Goal: Task Accomplishment & Management: Manage account settings

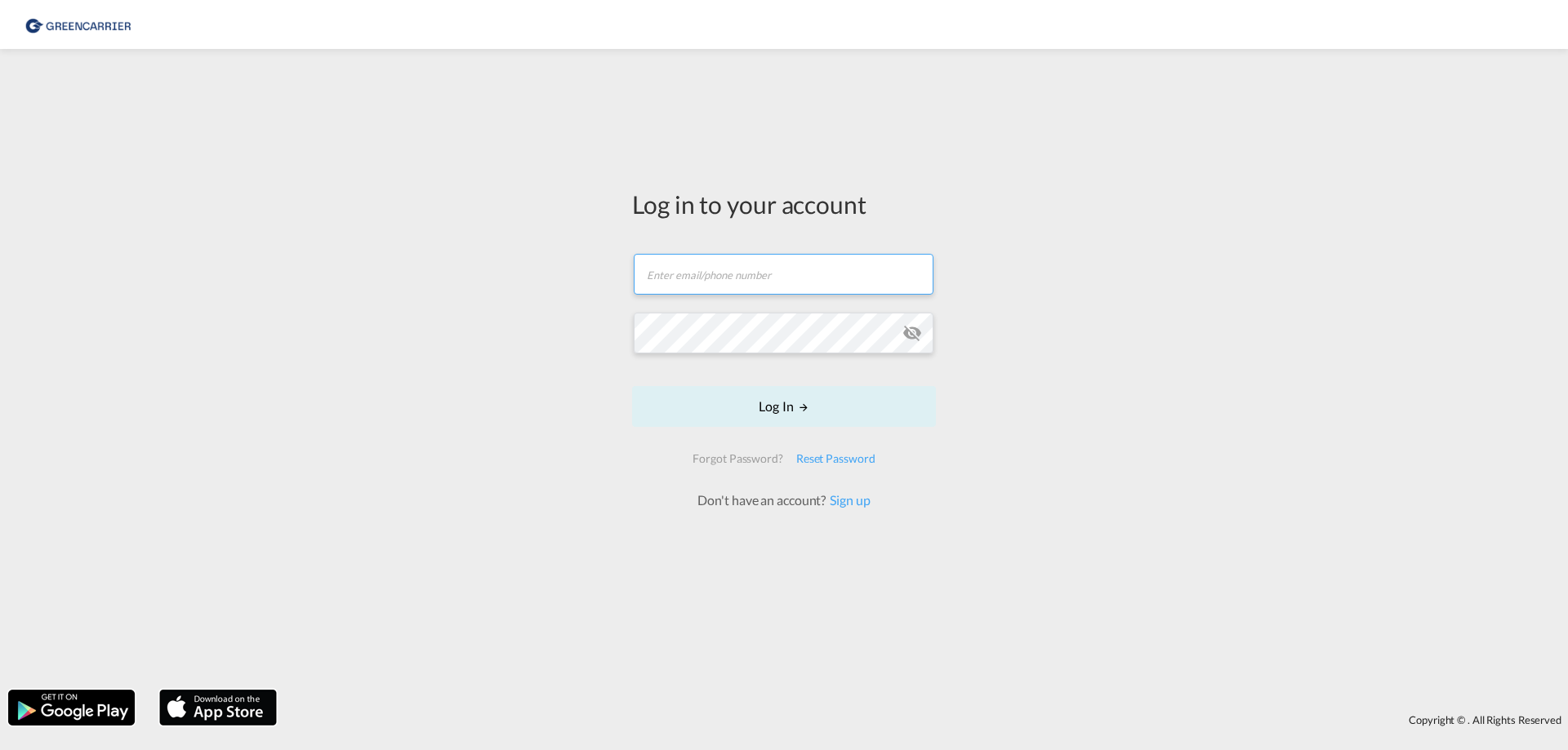
type input "[EMAIL_ADDRESS][DOMAIN_NAME]"
click at [750, 276] on input "[EMAIL_ADDRESS][DOMAIN_NAME]" at bounding box center [783, 275] width 300 height 41
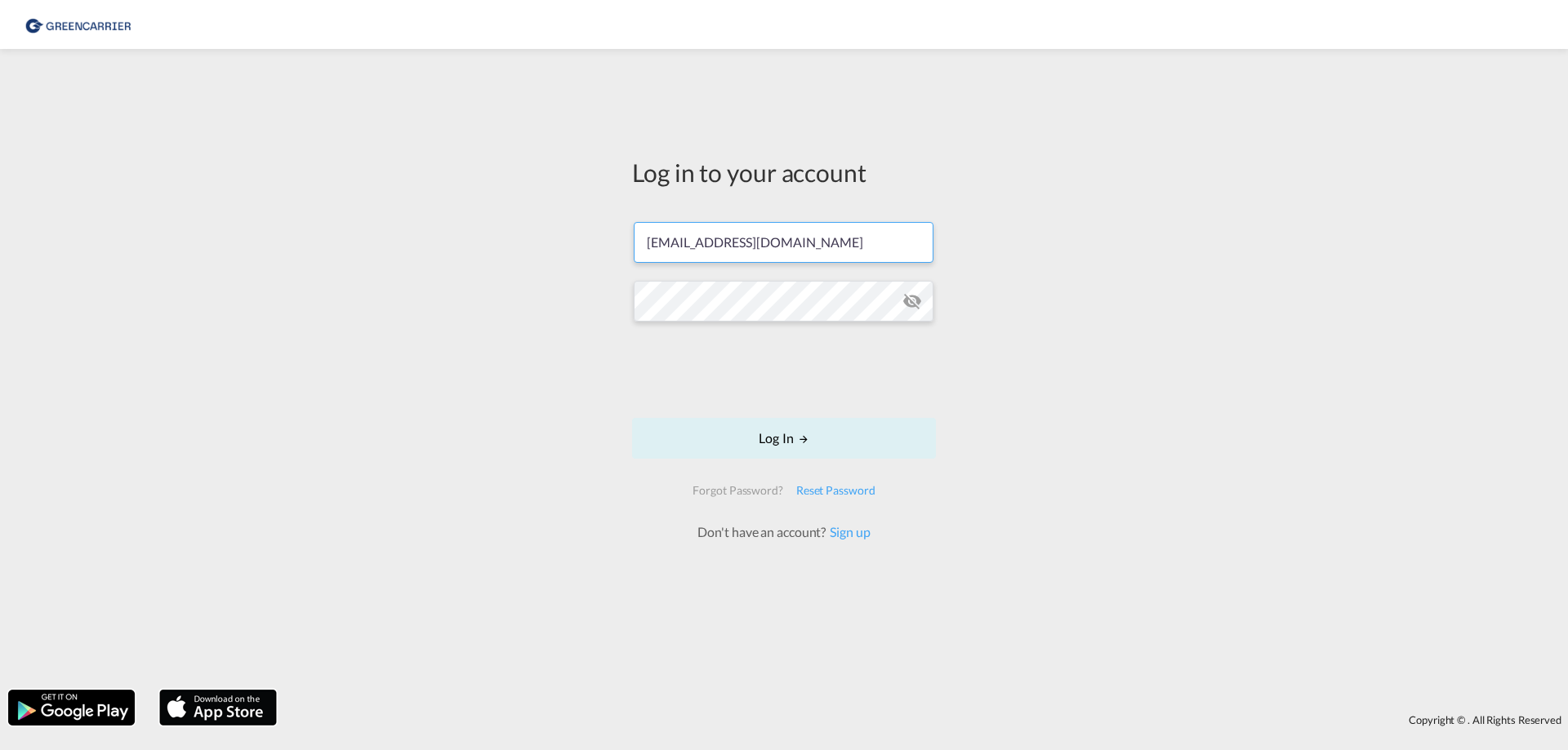
drag, startPoint x: 802, startPoint y: 251, endPoint x: 531, endPoint y: 235, distance: 271.5
click at [531, 235] on div "Log in to your account [EMAIL_ADDRESS][DOMAIN_NAME] Log In Forgot Password? Res…" at bounding box center [784, 369] width 1568 height 624
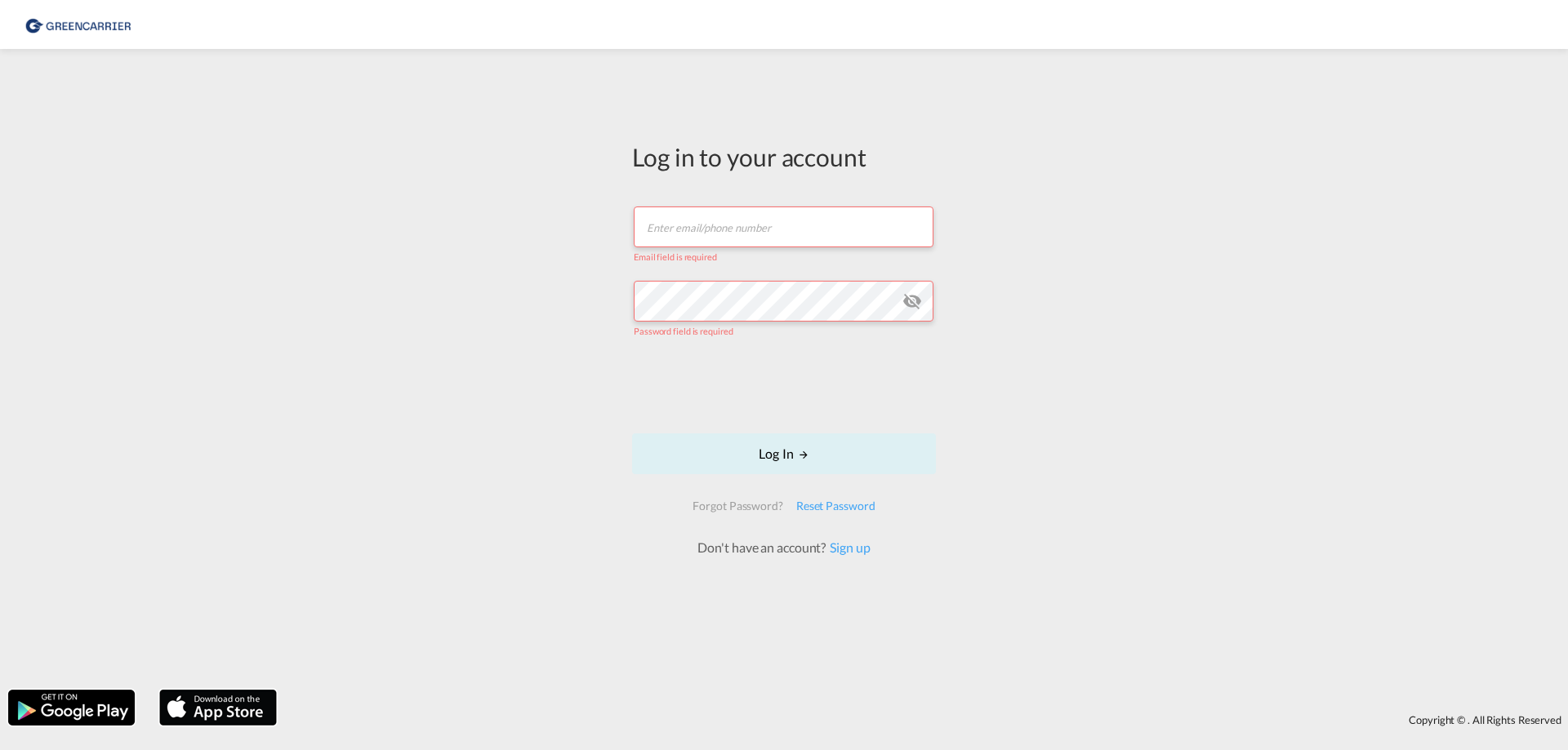
click at [669, 230] on input "text" at bounding box center [783, 227] width 300 height 41
type input "[EMAIL_ADDRESS][DOMAIN_NAME]"
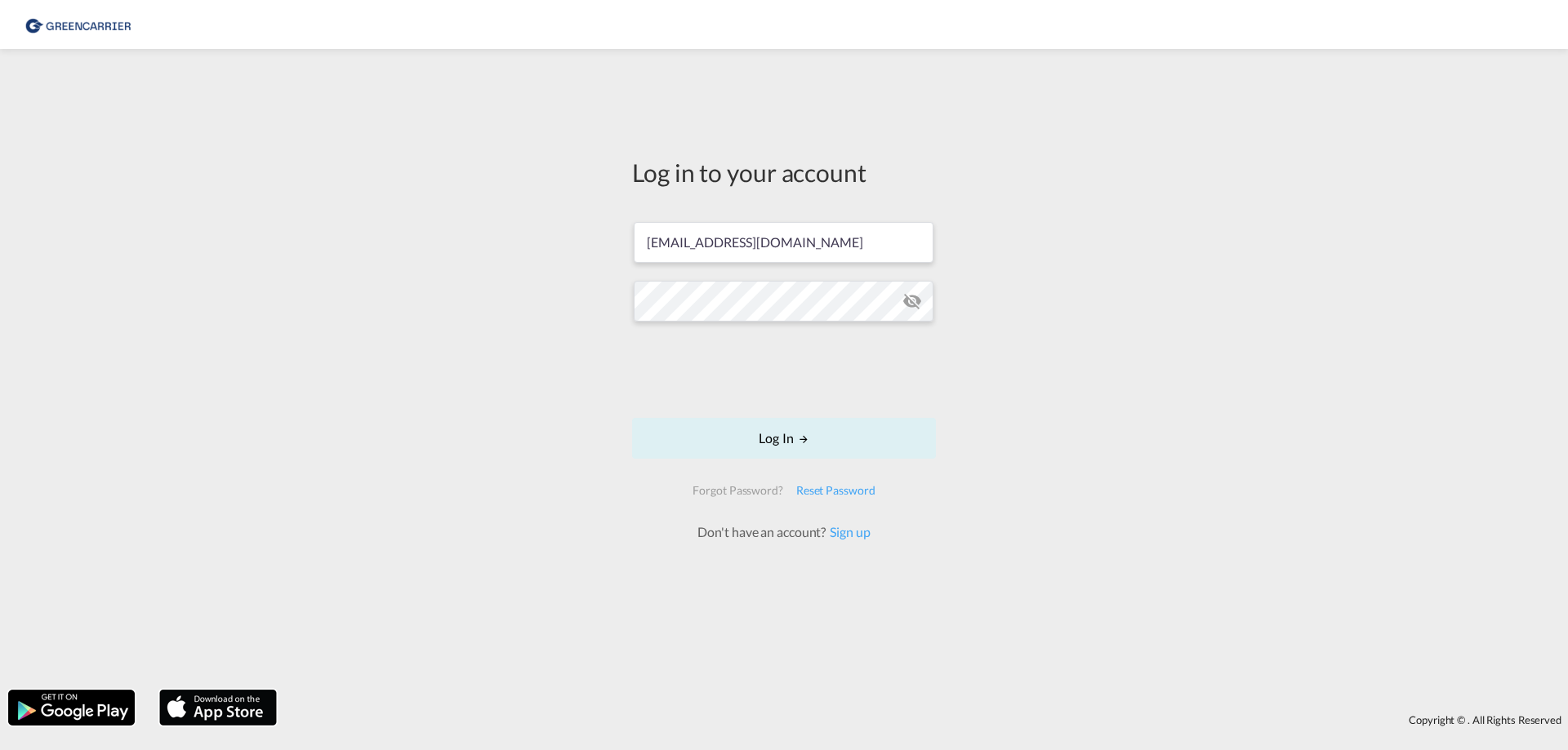
click at [589, 435] on div "Log in to your account [EMAIL_ADDRESS][DOMAIN_NAME] Log In Forgot Password? Res…" at bounding box center [784, 369] width 1568 height 624
click at [782, 435] on button "Log In" at bounding box center [784, 438] width 304 height 41
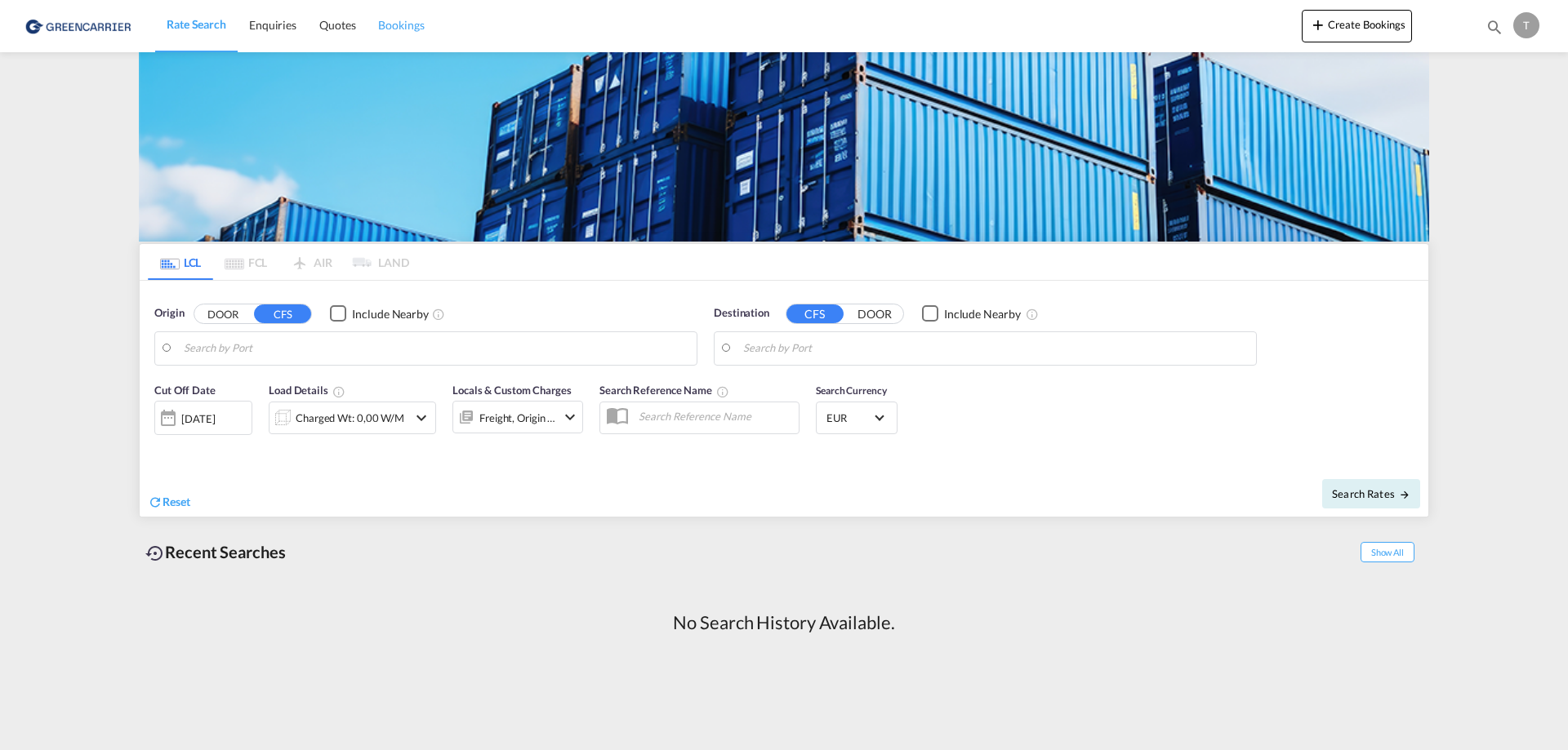
click at [406, 21] on span "Bookings" at bounding box center [401, 25] width 46 height 14
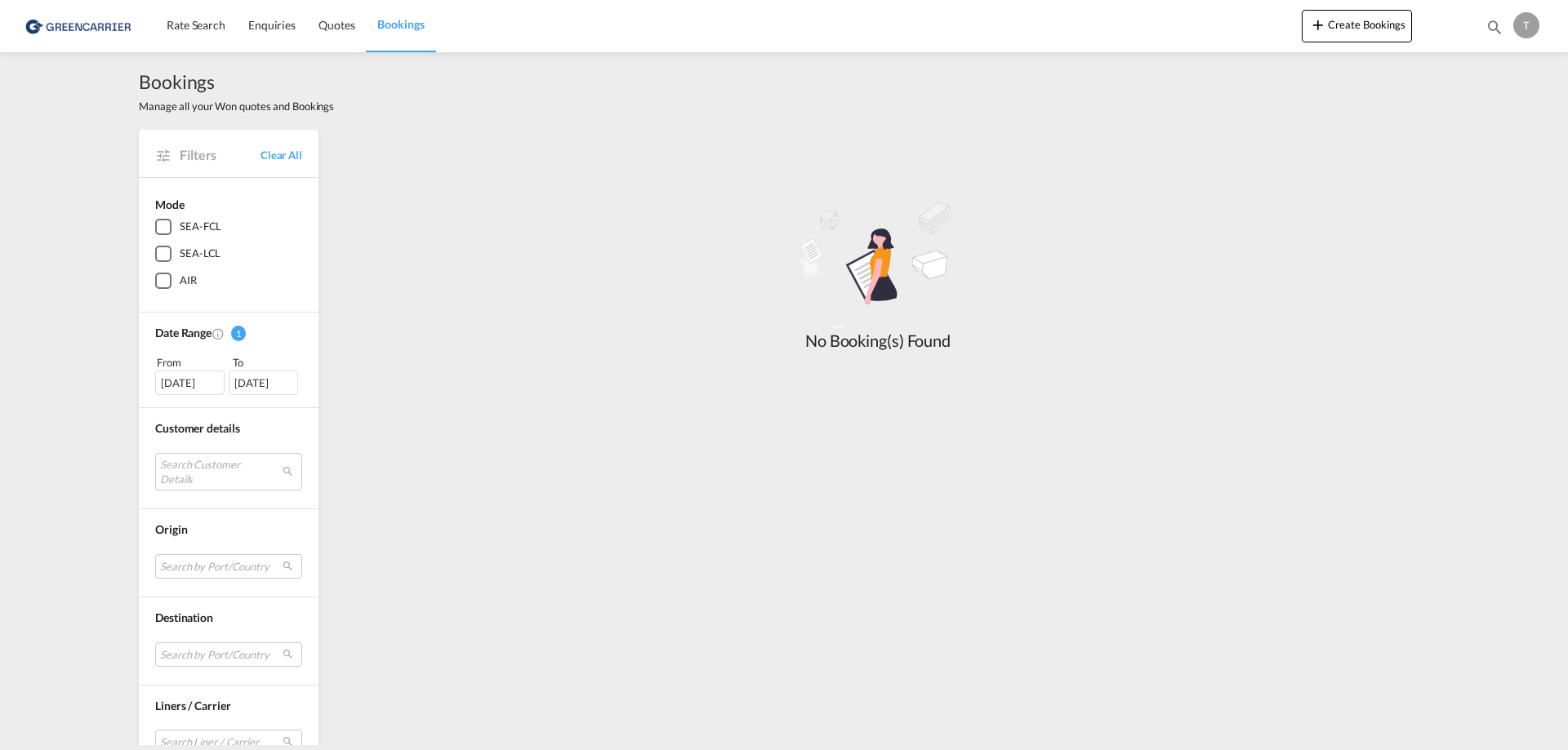
click at [159, 254] on div "SEA-LCL" at bounding box center [164, 254] width 16 height 16
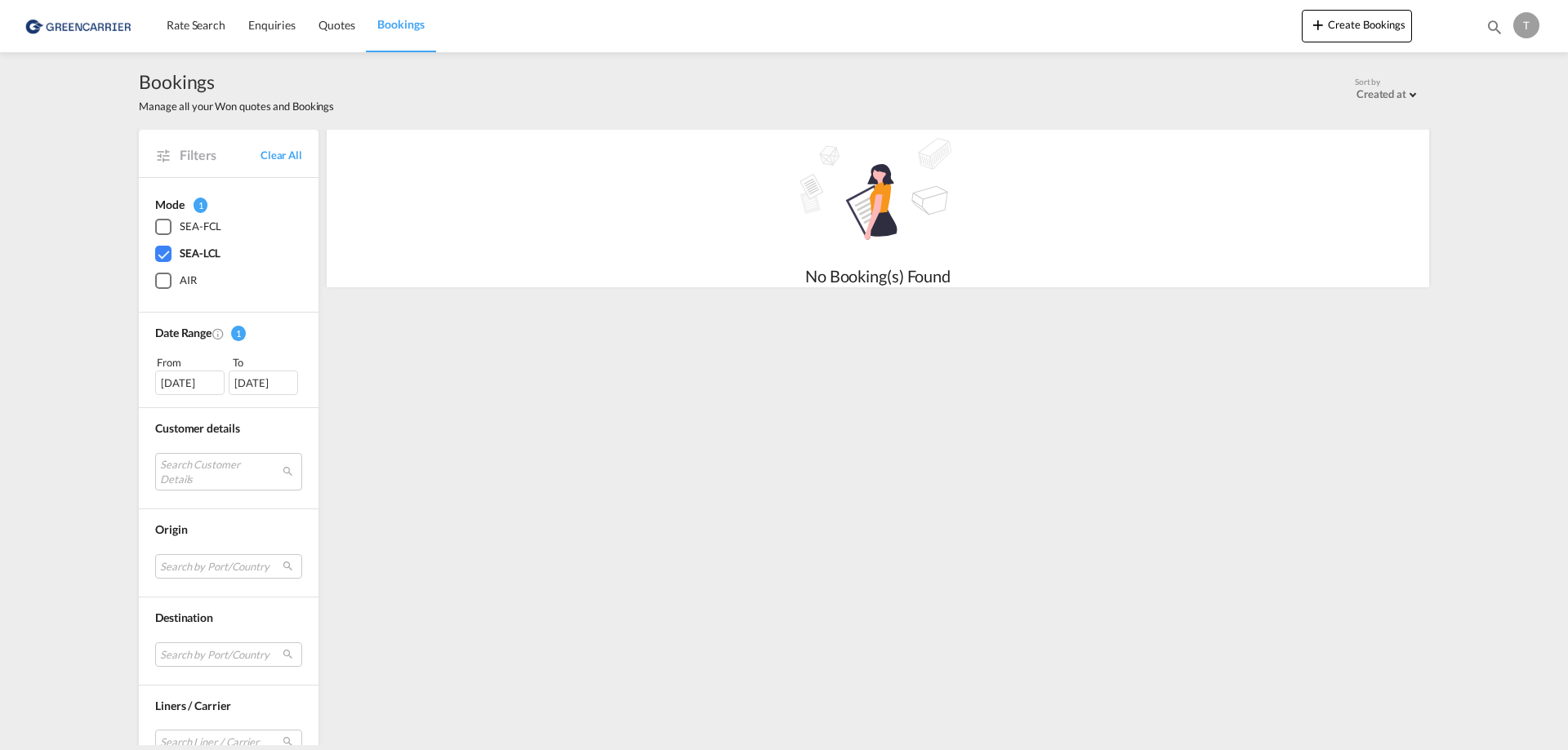
click at [204, 382] on div "[DATE]" at bounding box center [190, 383] width 69 height 25
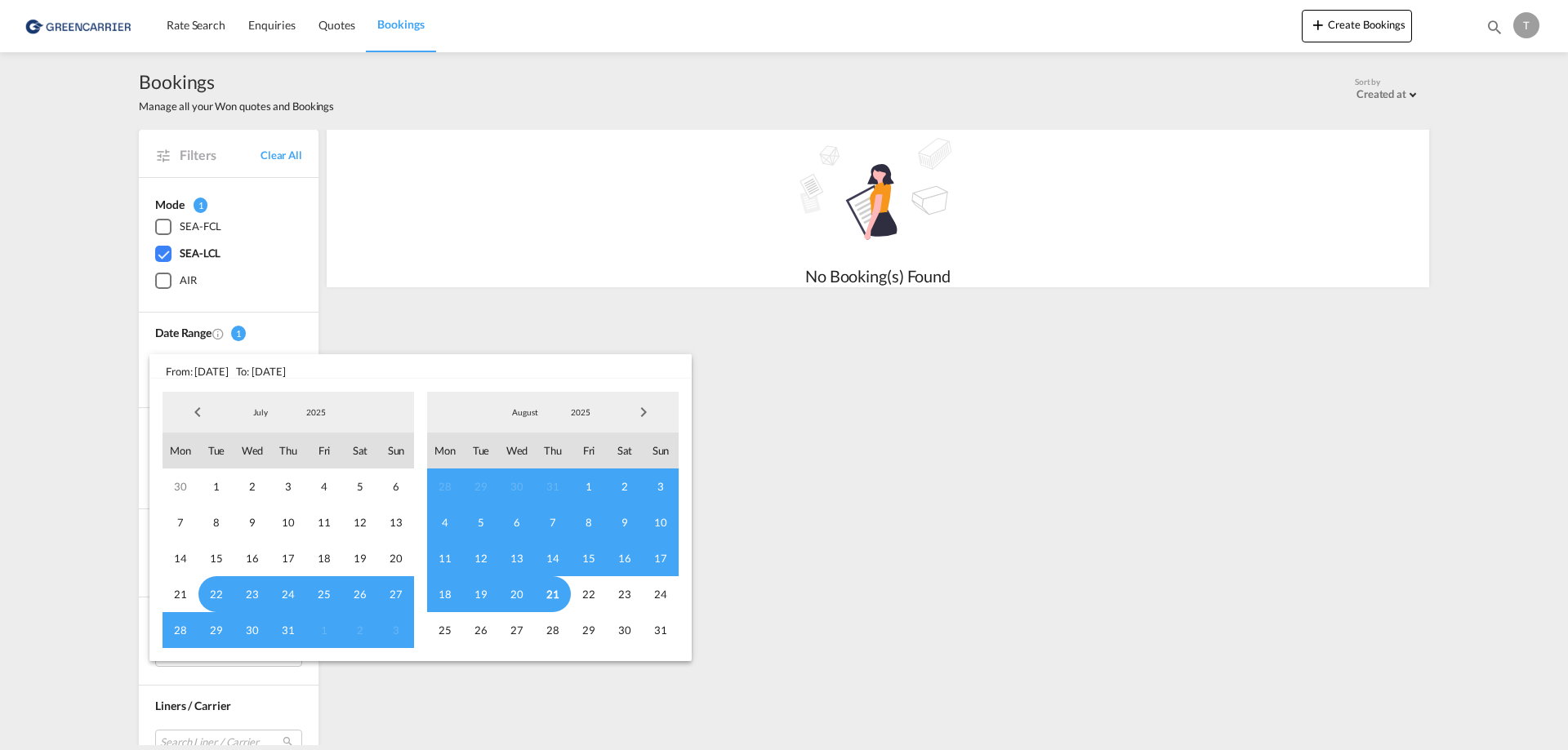
click at [61, 433] on md-backdrop at bounding box center [784, 375] width 1568 height 750
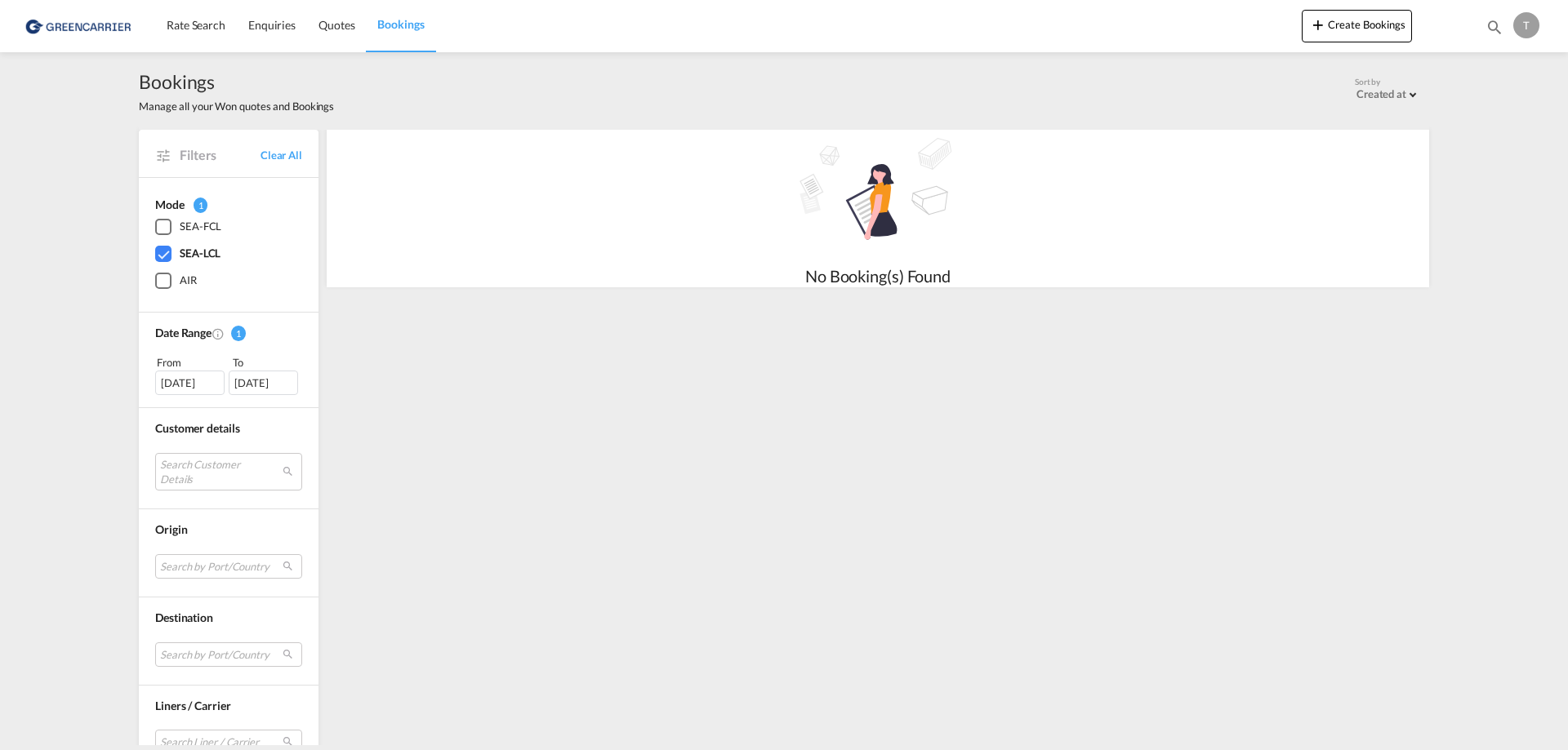
click at [202, 382] on div "[DATE]" at bounding box center [190, 383] width 69 height 25
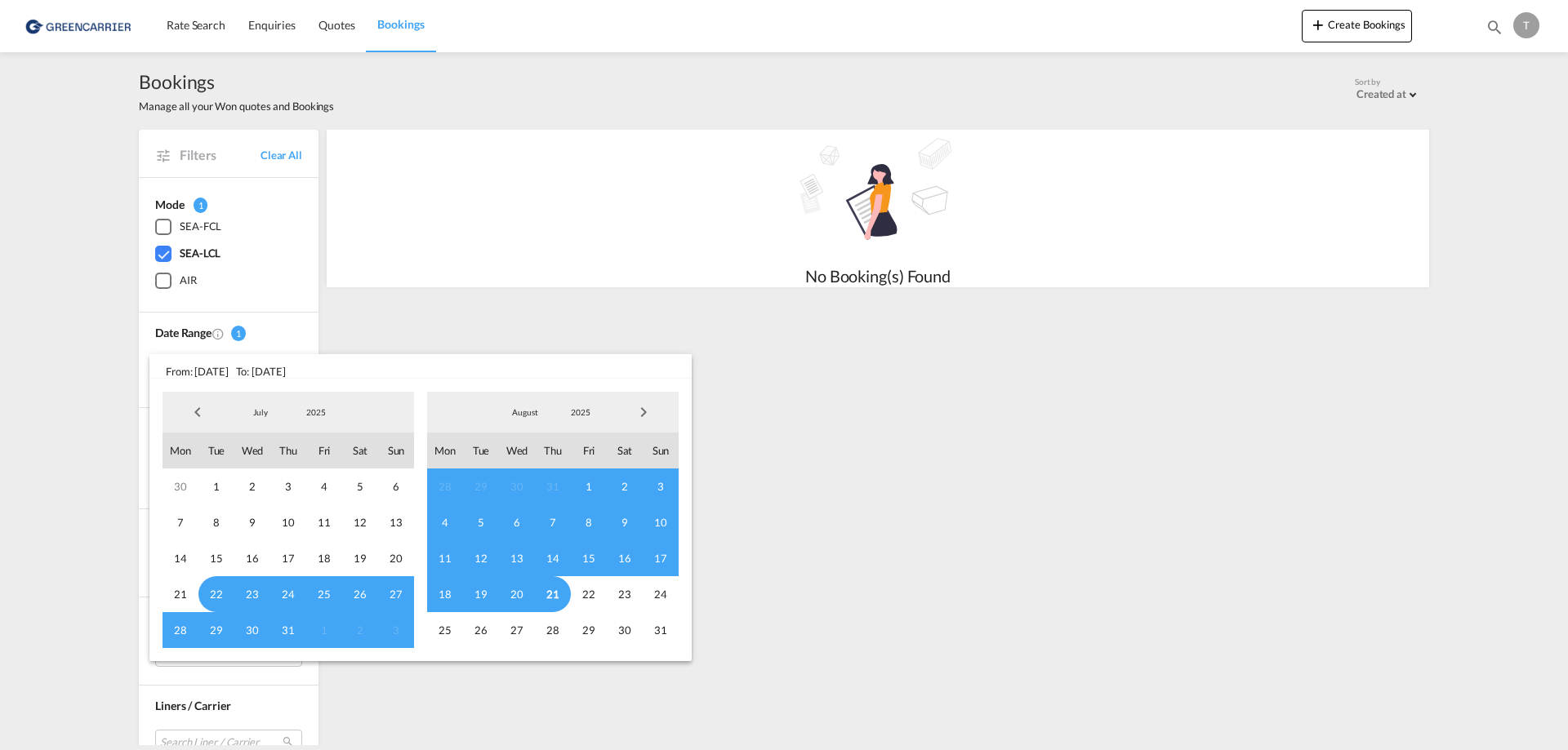
click at [548, 591] on span "21" at bounding box center [553, 594] width 36 height 36
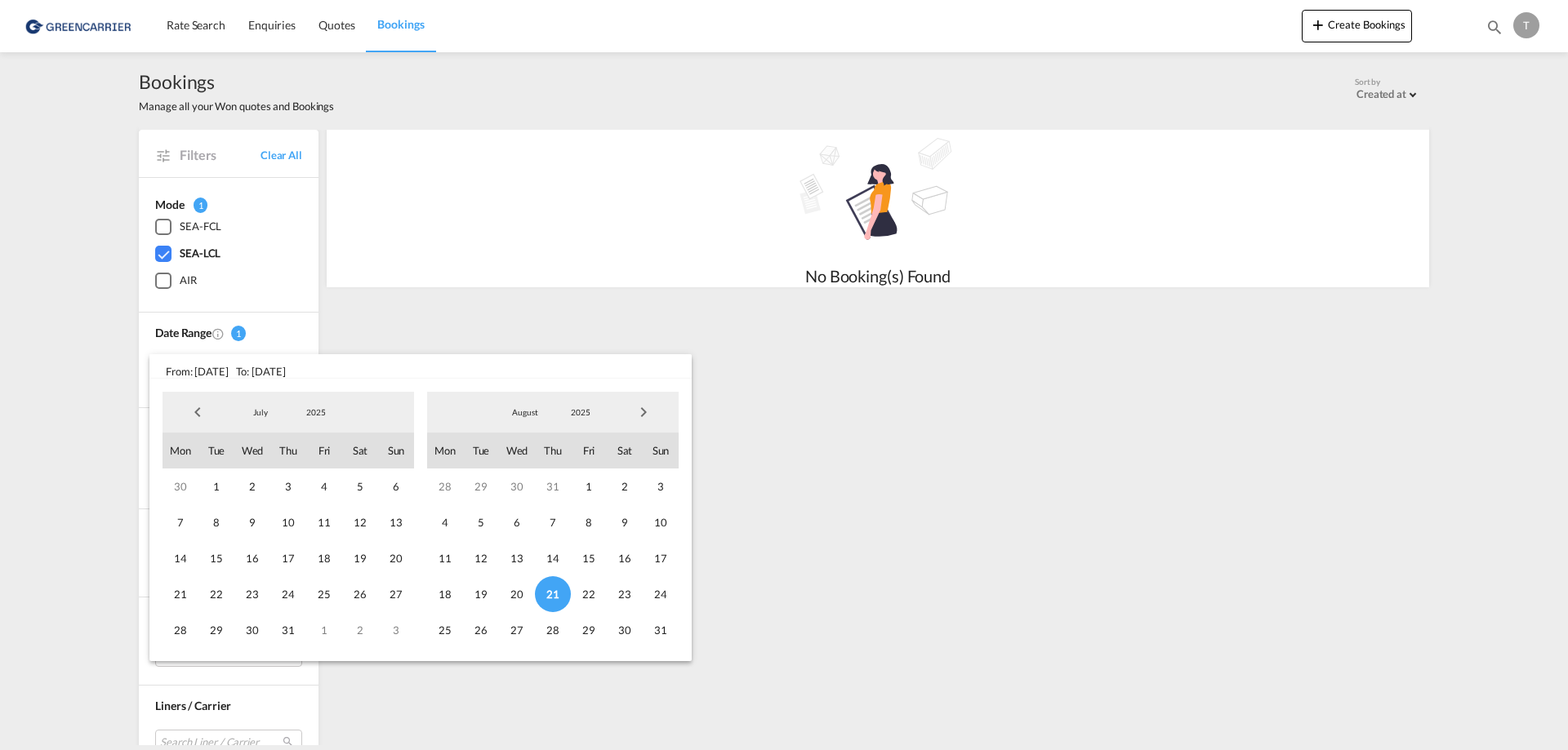
click at [302, 327] on md-backdrop at bounding box center [784, 375] width 1568 height 750
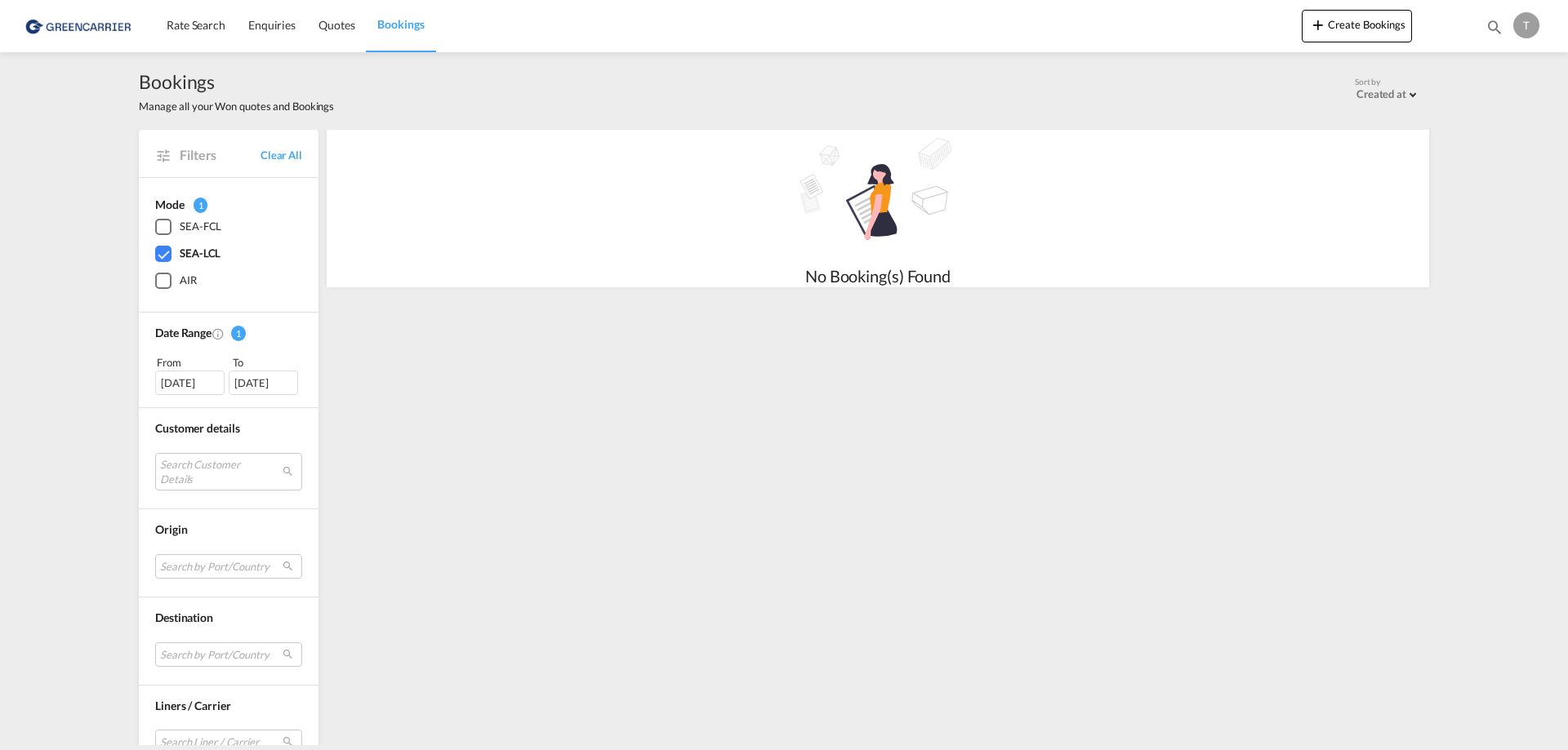
click at [277, 379] on div "[DATE]" at bounding box center [263, 383] width 69 height 25
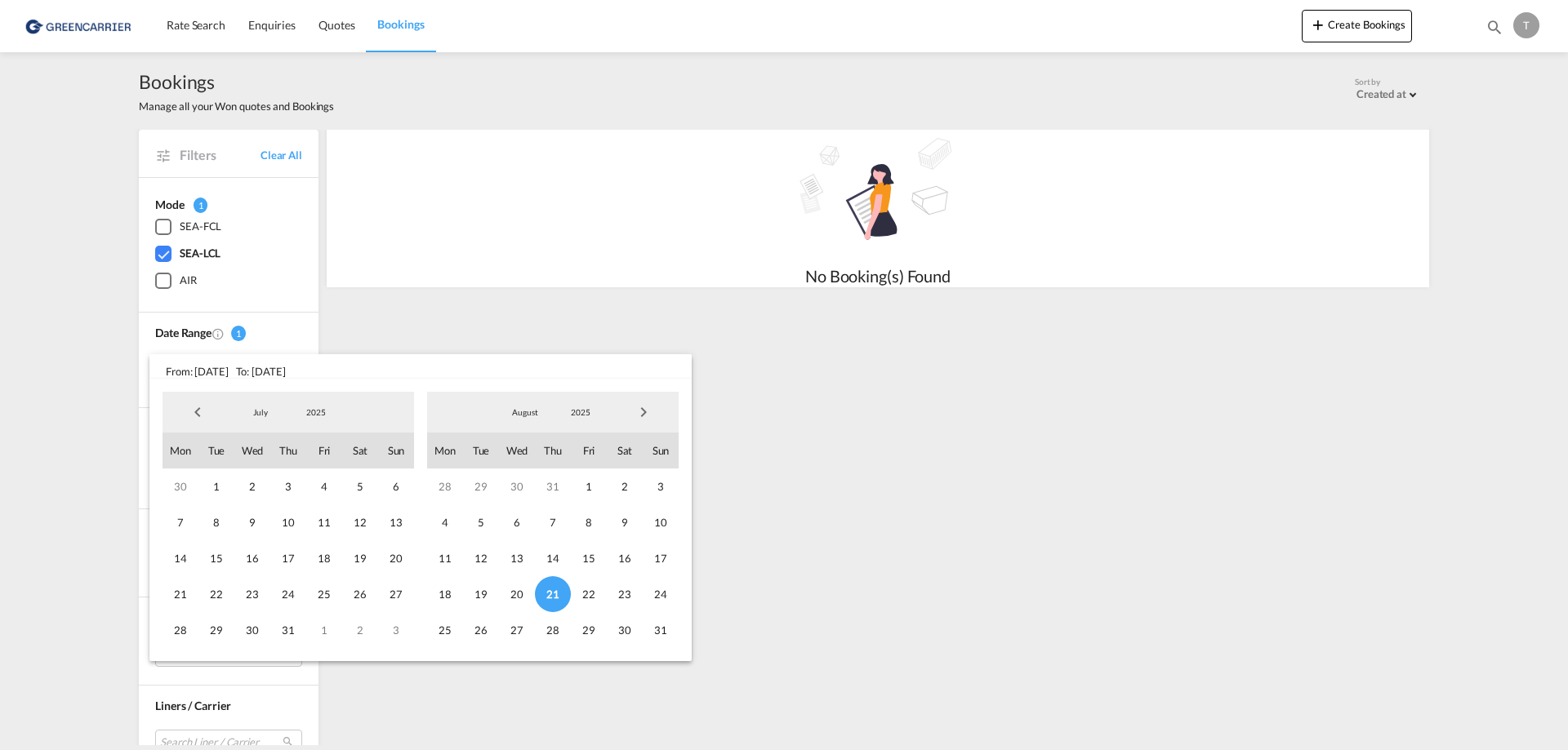
click at [643, 413] on span "Next Month" at bounding box center [643, 412] width 33 height 33
click at [549, 557] on span "18" at bounding box center [553, 558] width 36 height 36
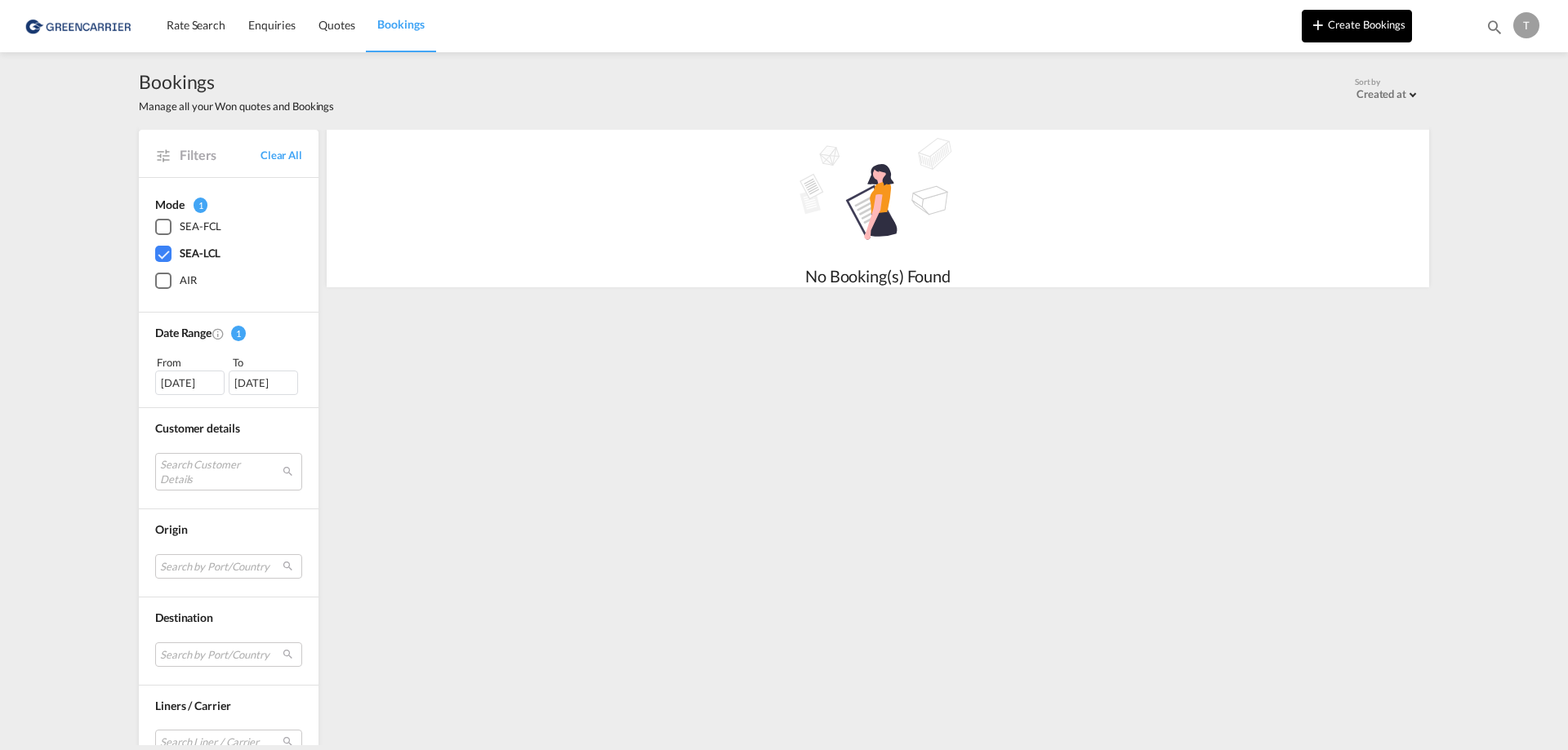
click at [1336, 29] on button "Create Bookings" at bounding box center [1356, 26] width 110 height 33
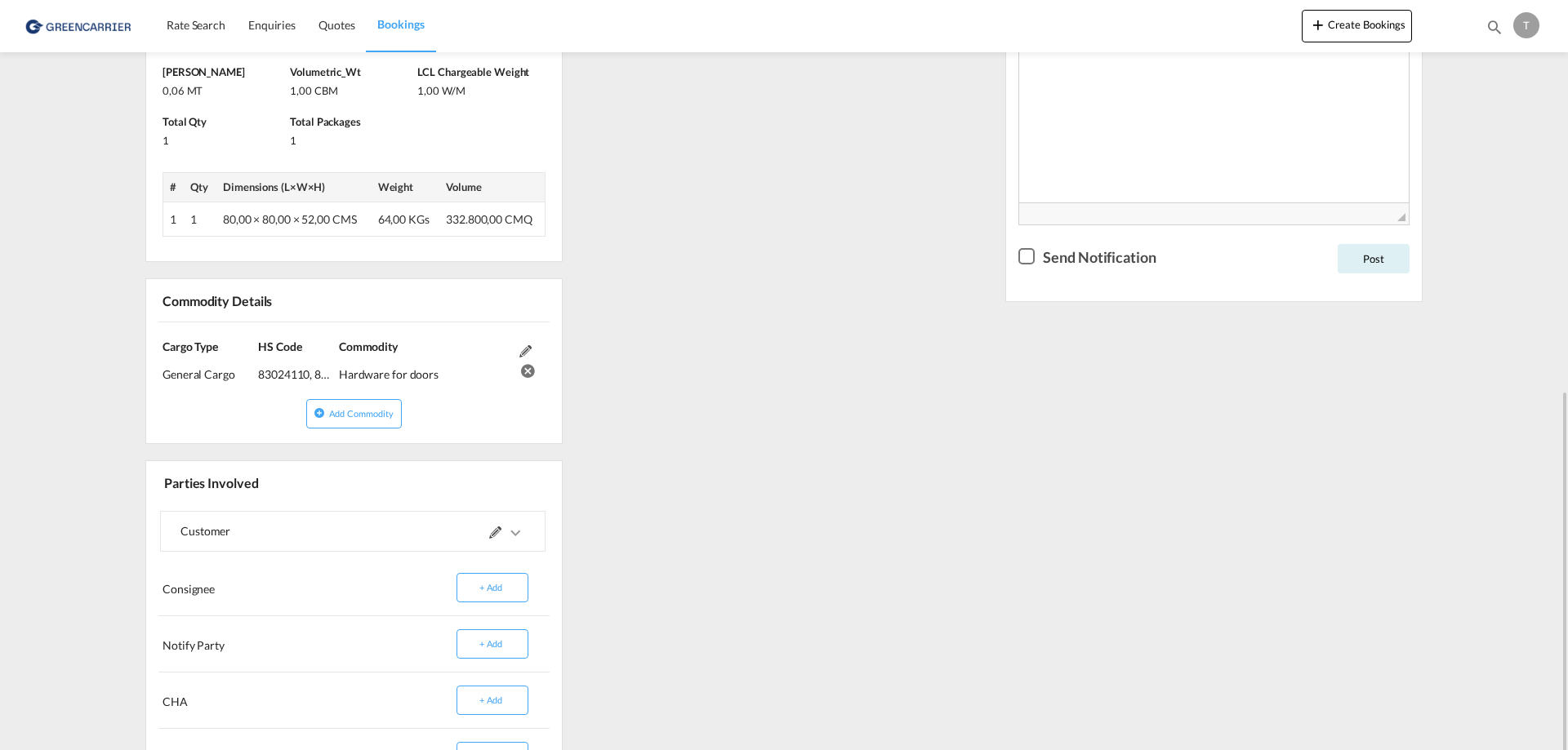
scroll to position [629, 0]
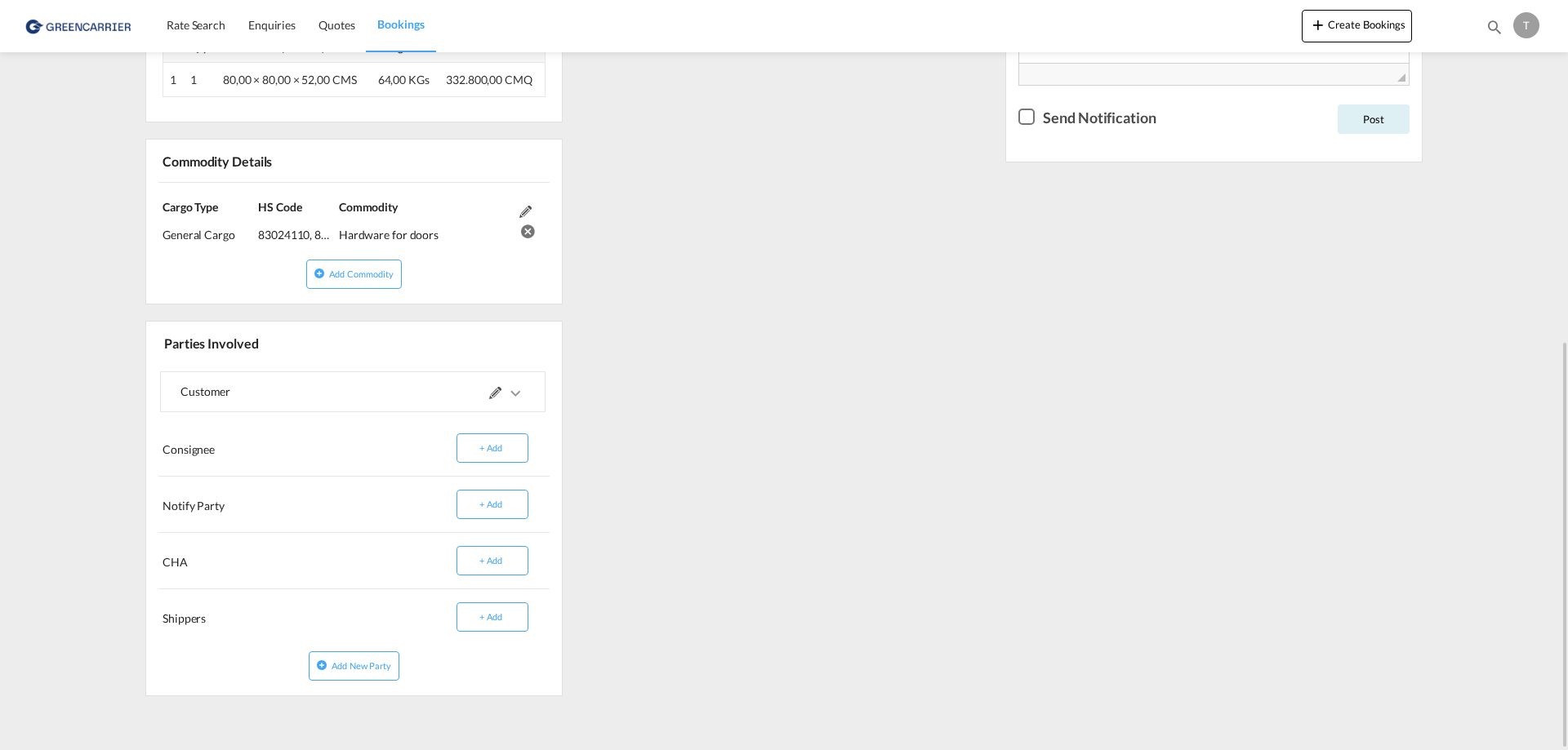
click at [910, 369] on div "References Inquiry No. N/A Quotation No. N/A Search Reference DEHAM to USCHI/ […" at bounding box center [784, 183] width 1290 height 1051
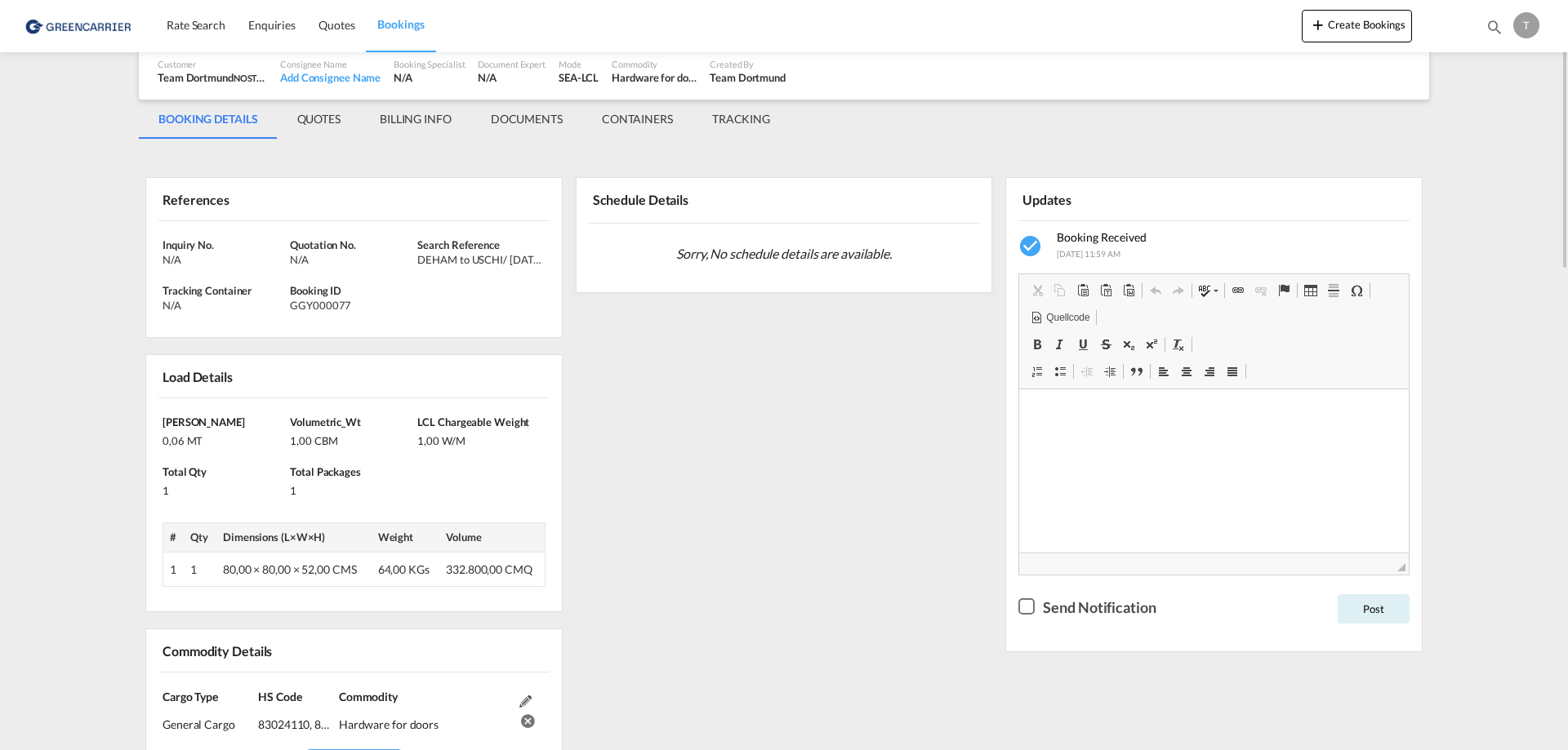
scroll to position [0, 0]
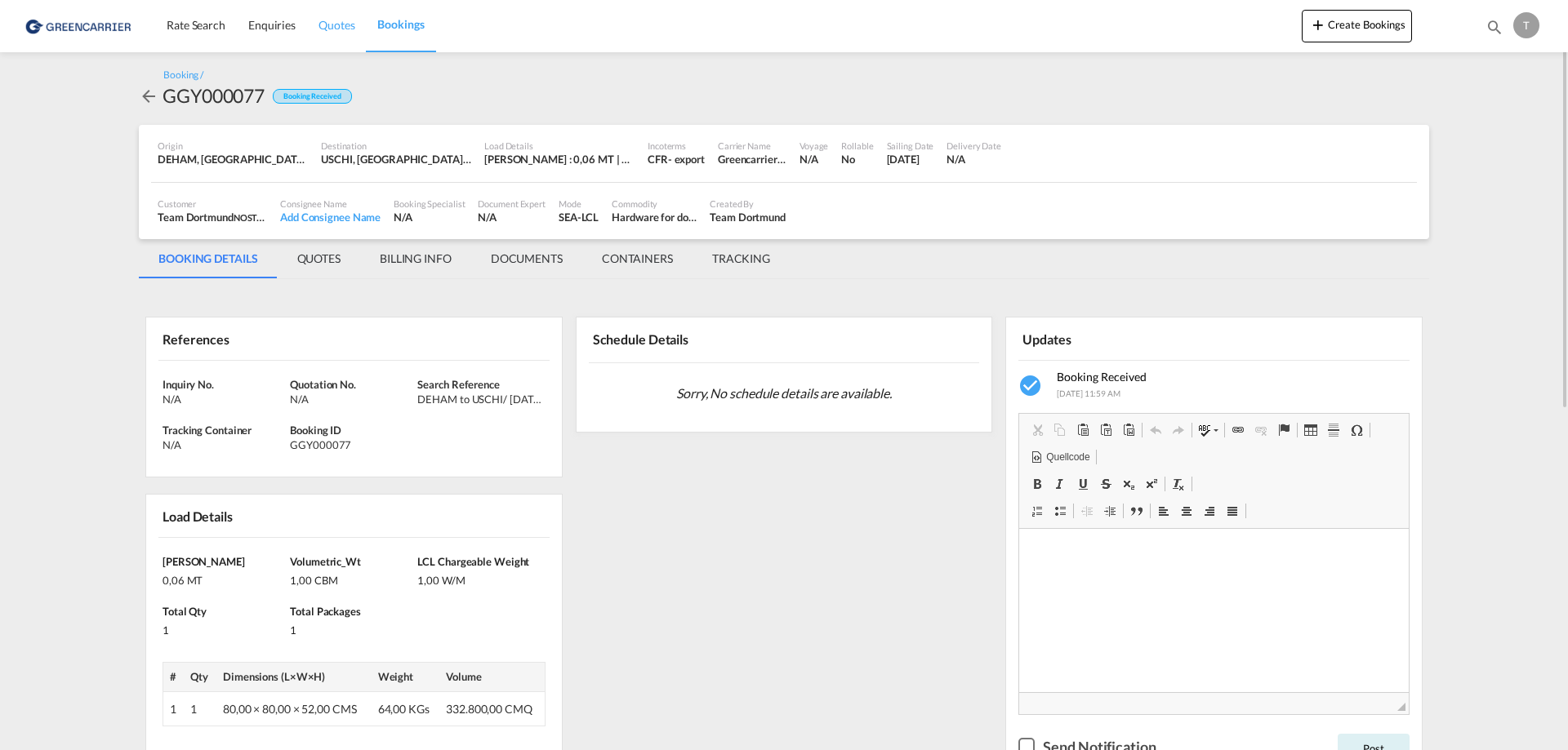
click at [335, 26] on span "Quotes" at bounding box center [337, 25] width 36 height 14
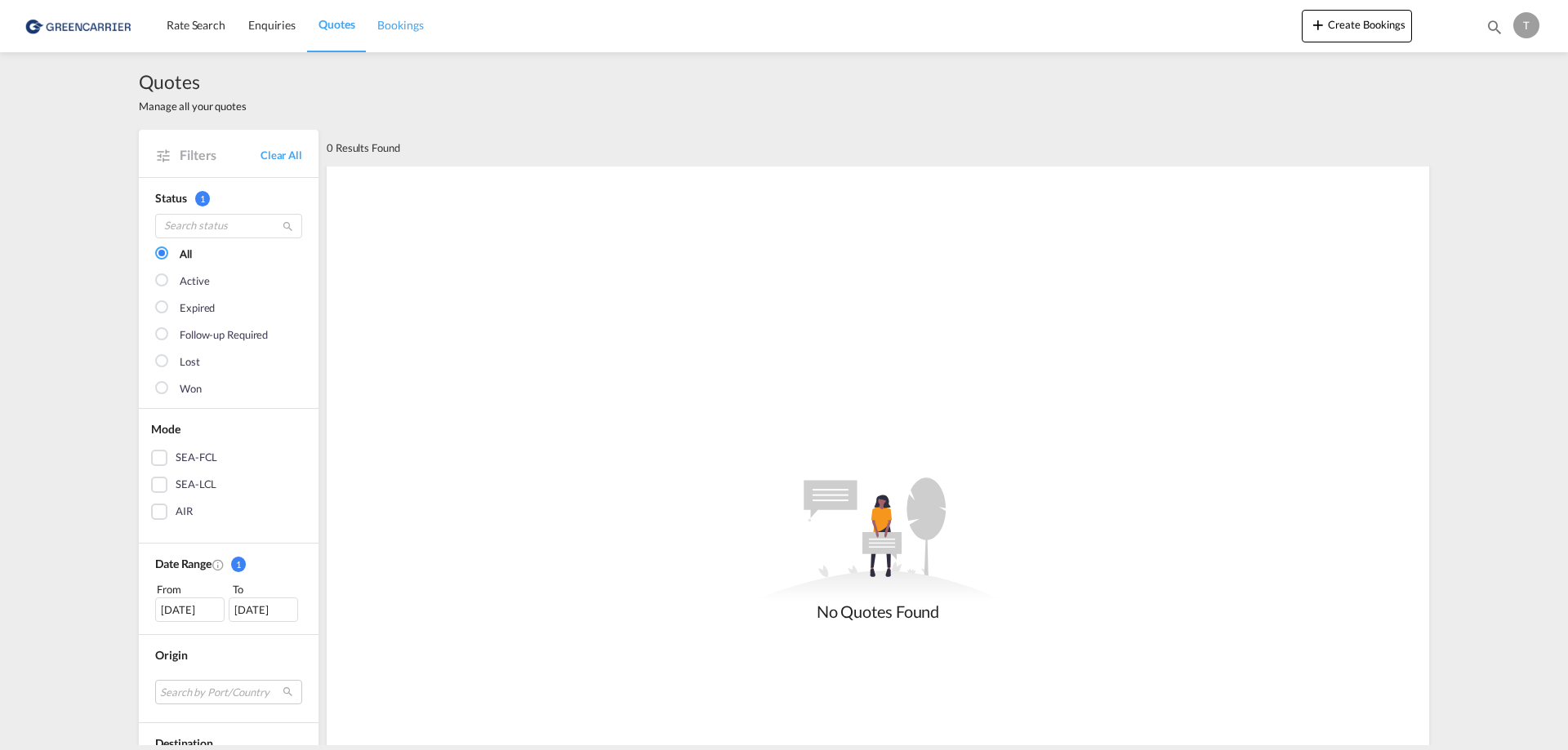
click at [385, 26] on span "Bookings" at bounding box center [400, 25] width 46 height 14
